Goal: Information Seeking & Learning: Find specific fact

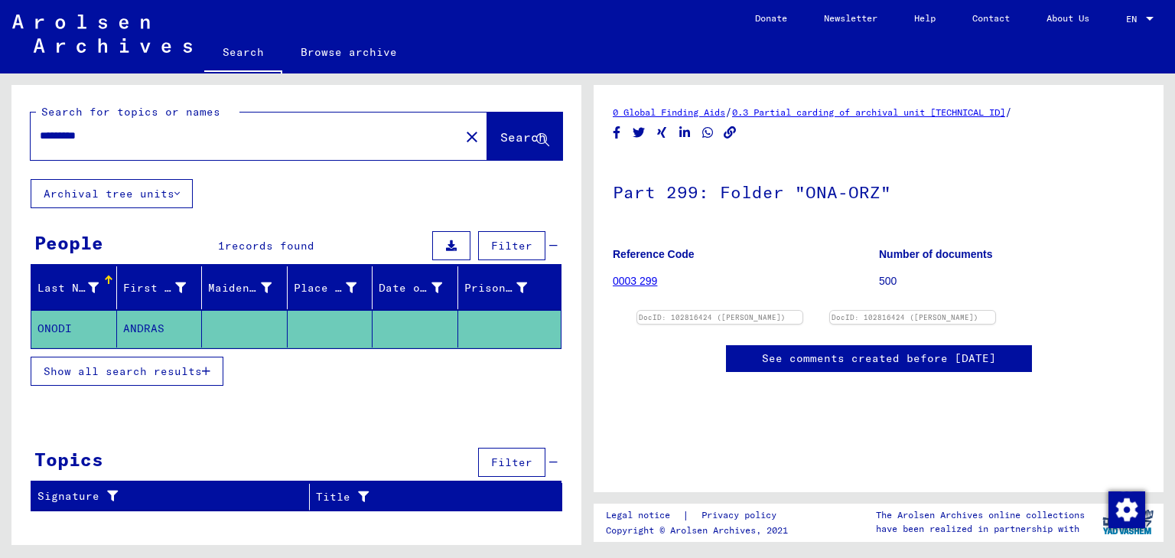
type input "**********"
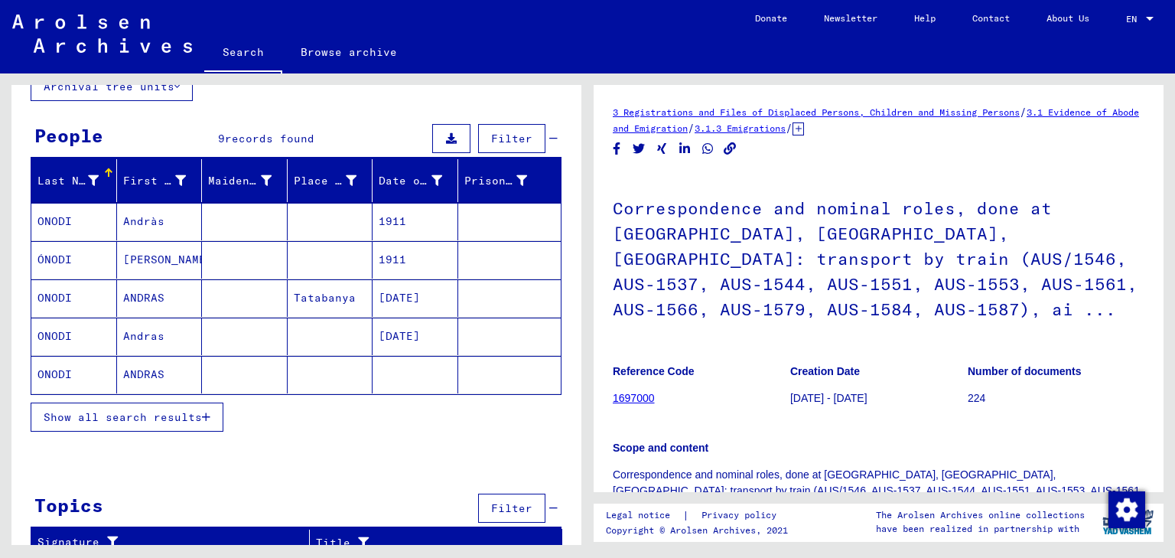
scroll to position [115, 0]
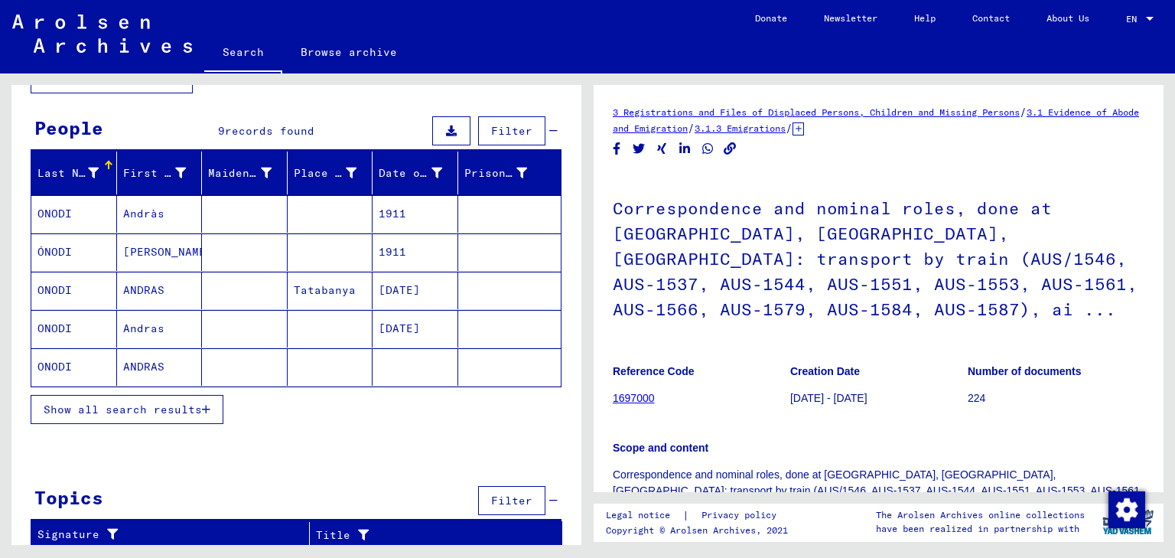
click at [135, 360] on mat-cell "ANDRAS" at bounding box center [160, 366] width 86 height 37
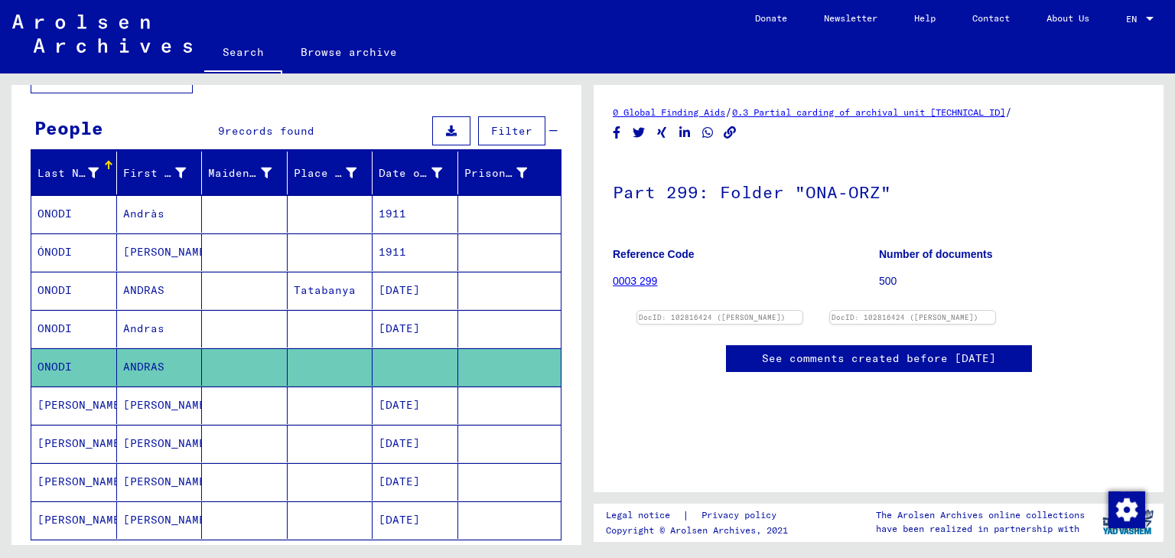
click at [147, 285] on mat-cell "ANDRAS" at bounding box center [160, 290] width 86 height 37
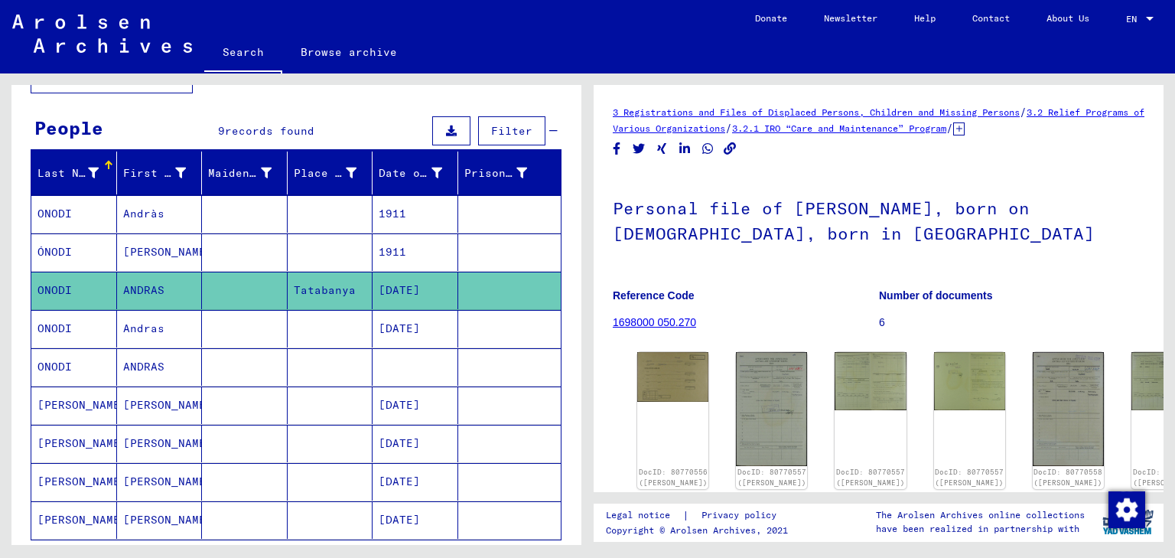
click at [140, 327] on mat-cell "Andras" at bounding box center [160, 328] width 86 height 37
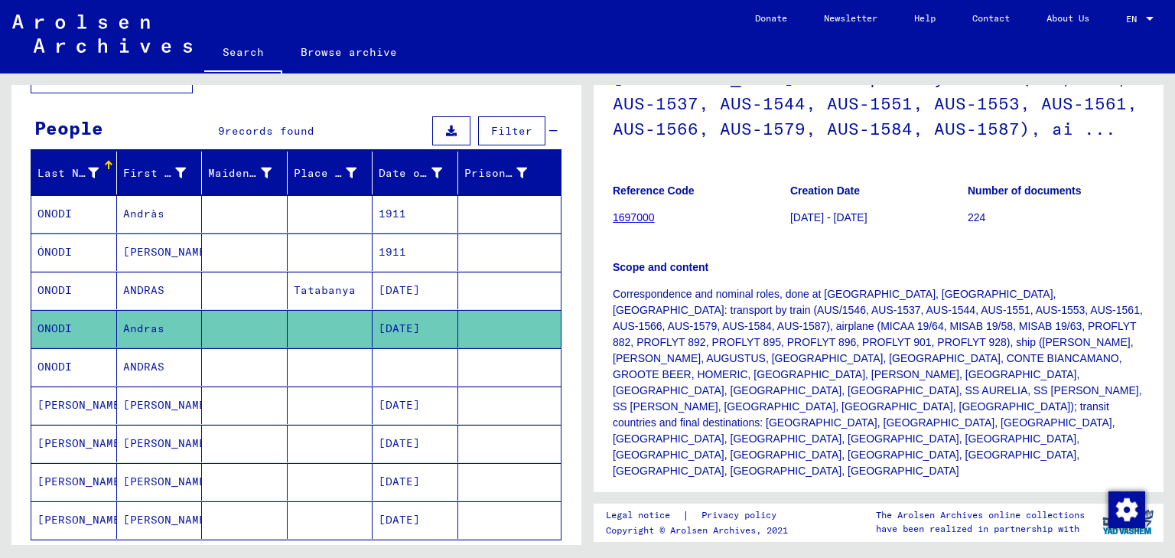
scroll to position [429, 0]
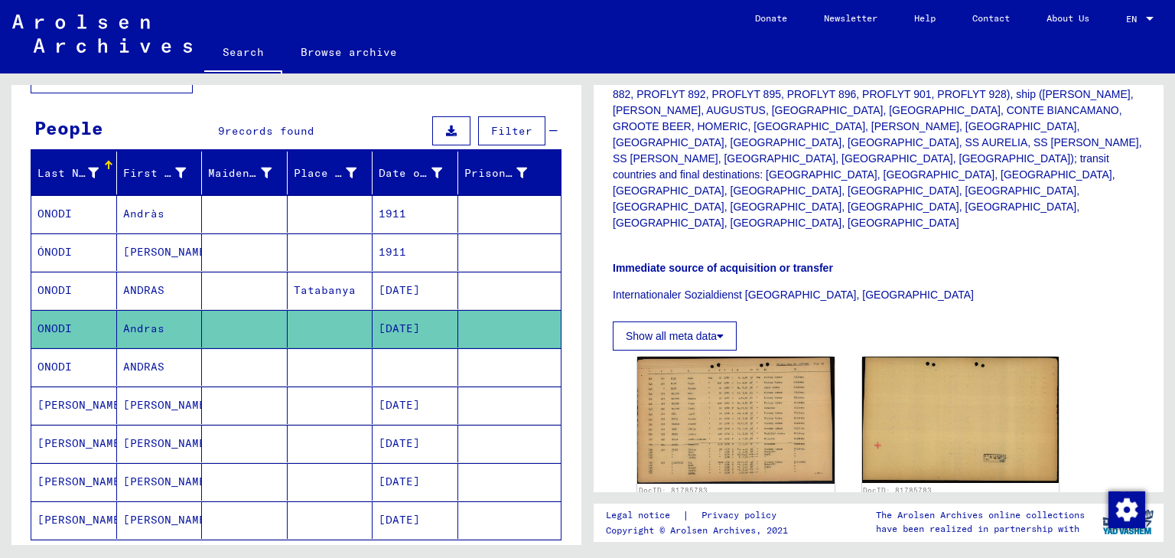
click at [141, 362] on mat-cell "ANDRAS" at bounding box center [160, 366] width 86 height 37
